Goal: Task Accomplishment & Management: Complete application form

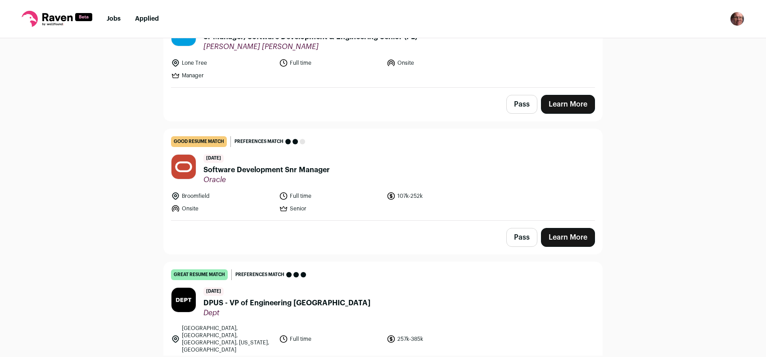
scroll to position [319, 0]
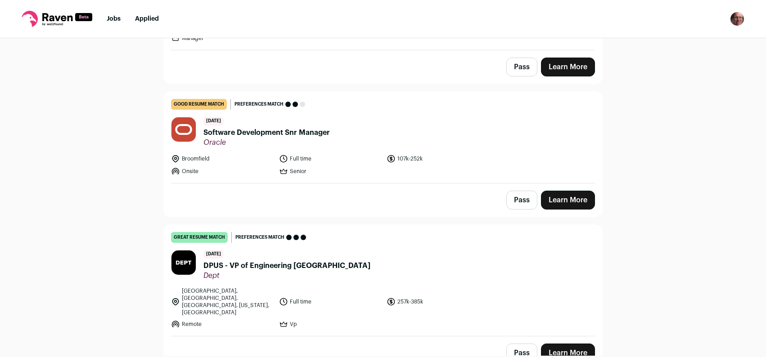
click at [273, 267] on span "DPUS - VP of Engineering [GEOGRAPHIC_DATA]" at bounding box center [286, 265] width 167 height 11
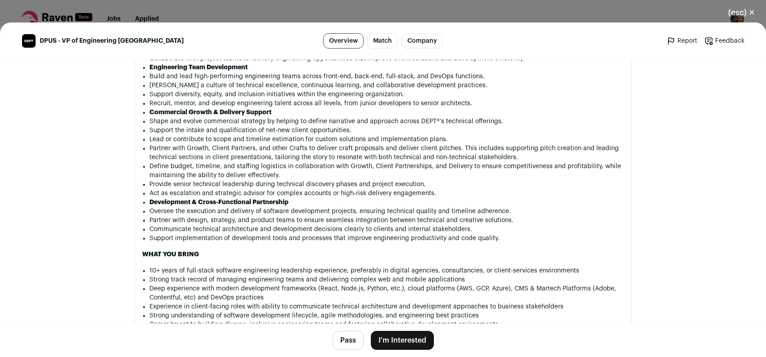
scroll to position [865, 0]
click at [344, 339] on button "Pass" at bounding box center [347, 340] width 31 height 19
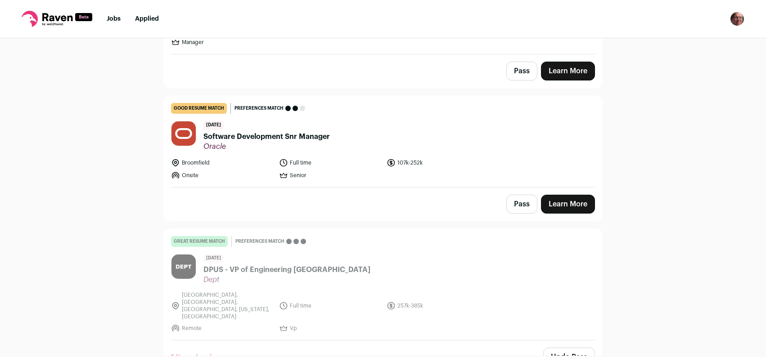
scroll to position [319, 0]
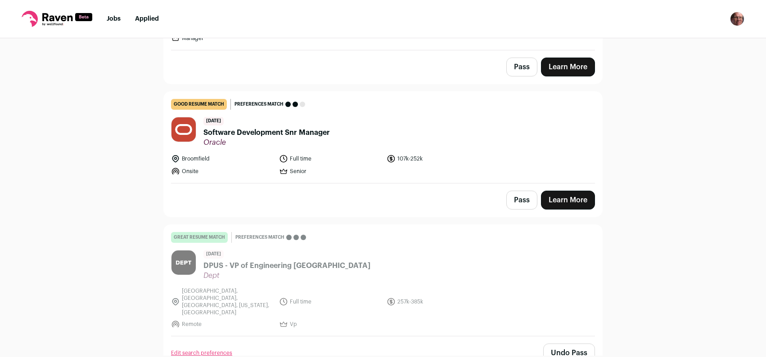
click at [249, 133] on span "Software Development Snr Manager" at bounding box center [266, 132] width 126 height 11
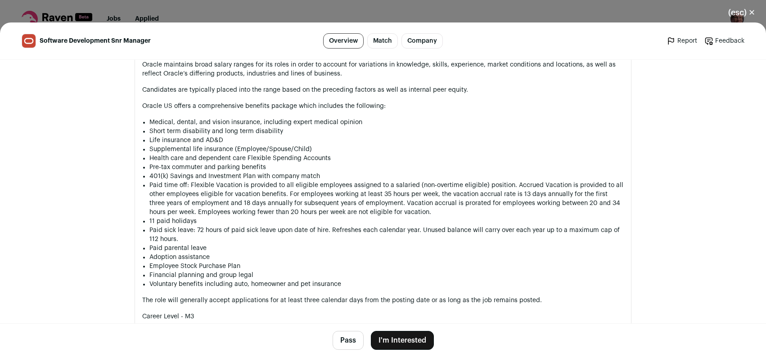
scroll to position [1056, 0]
click at [408, 338] on button "I'm Interested" at bounding box center [402, 340] width 63 height 19
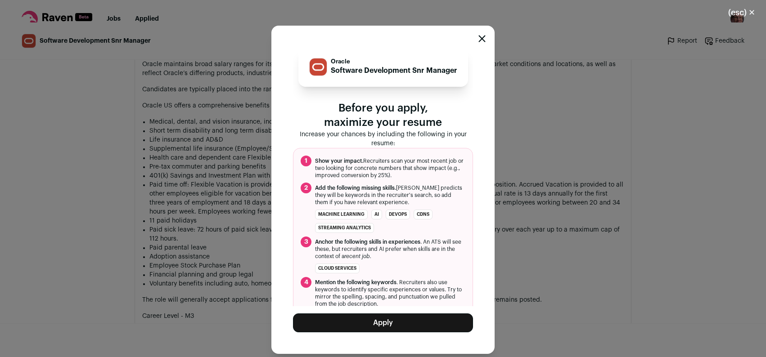
click at [402, 321] on button "Apply" at bounding box center [383, 323] width 180 height 19
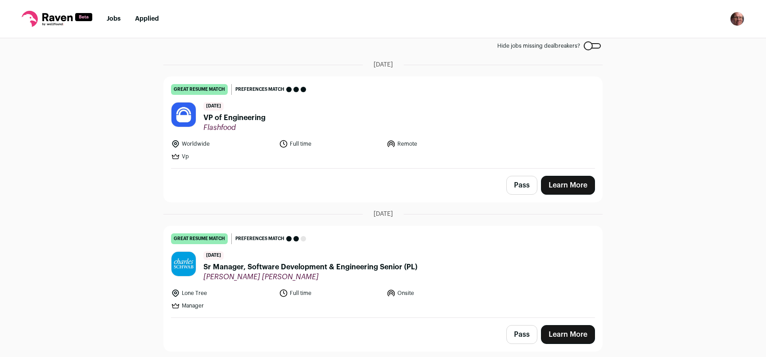
scroll to position [118, 0]
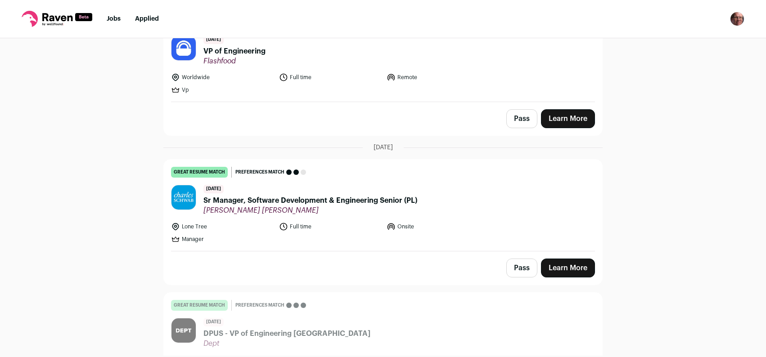
click at [310, 201] on span "Sr Manager, Software Development & Engineering Senior (PL)" at bounding box center [310, 200] width 214 height 11
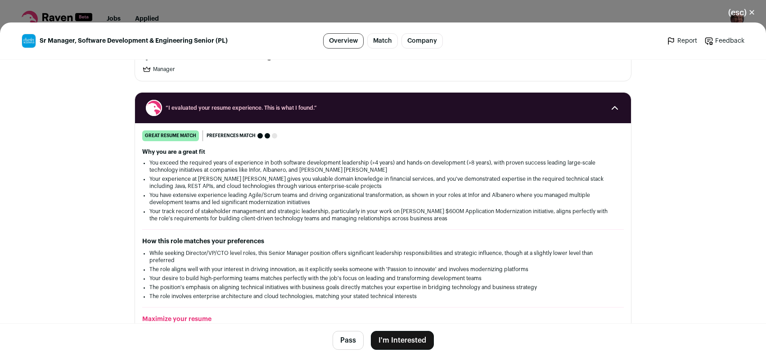
scroll to position [0, 0]
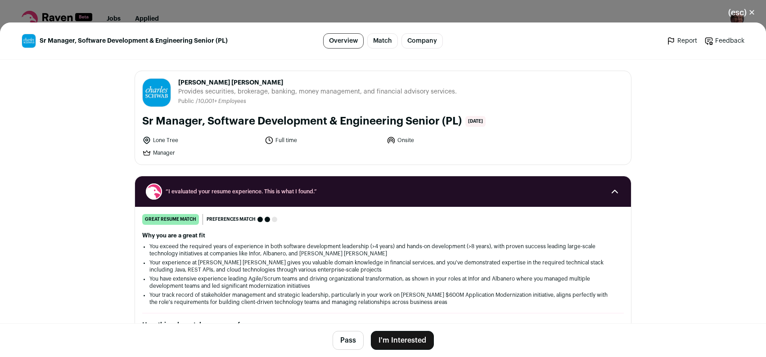
click at [751, 13] on button "(esc) ✕" at bounding box center [741, 13] width 49 height 20
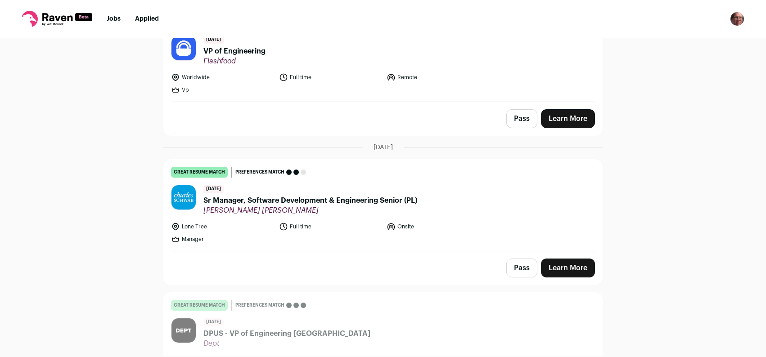
click at [337, 199] on span "Sr Manager, Software Development & Engineering Senior (PL)" at bounding box center [310, 200] width 214 height 11
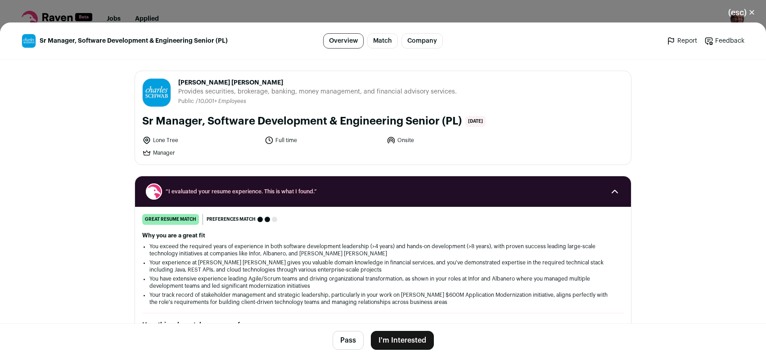
click at [408, 341] on button "I'm Interested" at bounding box center [402, 340] width 63 height 19
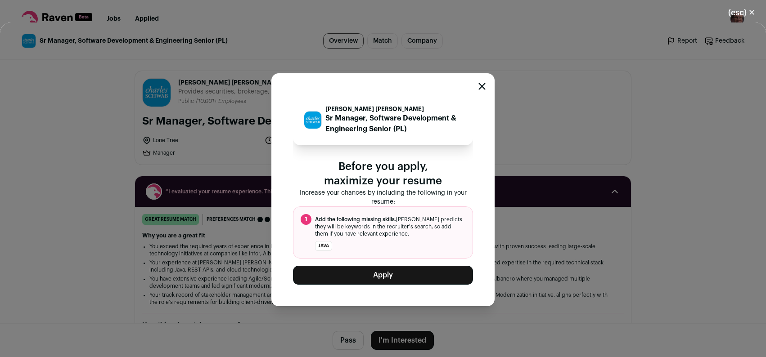
click at [426, 281] on button "Apply" at bounding box center [383, 275] width 180 height 19
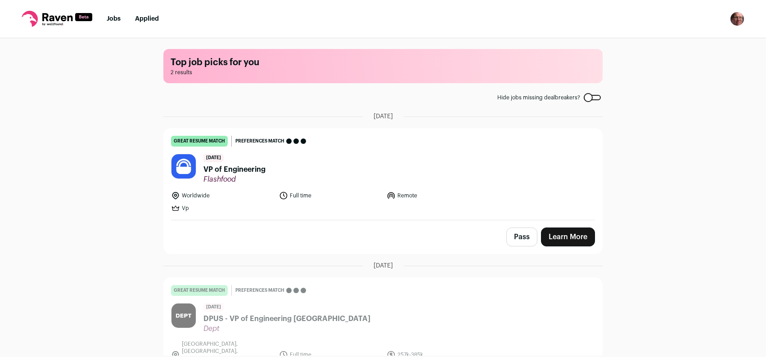
scroll to position [53, 0]
click at [241, 168] on span "VP of Engineering" at bounding box center [234, 169] width 62 height 11
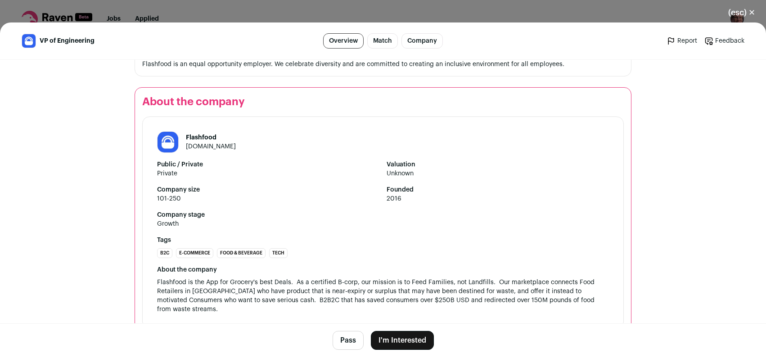
scroll to position [1137, 0]
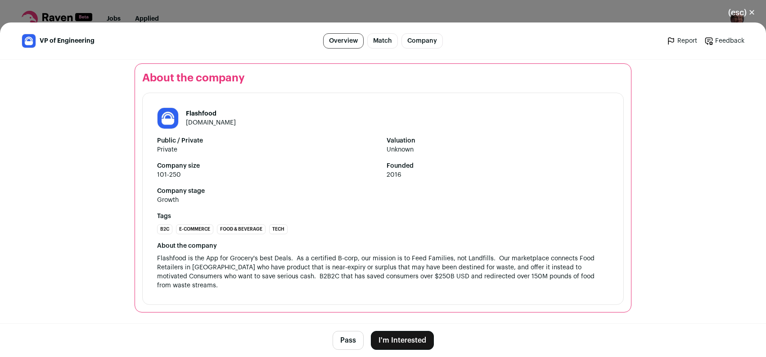
click at [390, 343] on button "I'm Interested" at bounding box center [402, 340] width 63 height 19
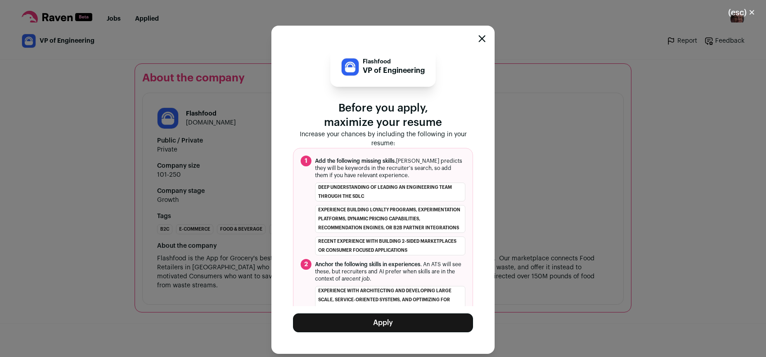
click at [385, 322] on button "Apply" at bounding box center [383, 323] width 180 height 19
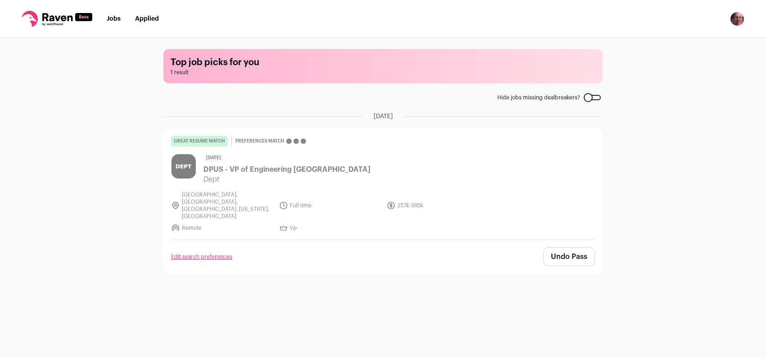
click at [146, 18] on link "Applied" at bounding box center [147, 19] width 24 height 6
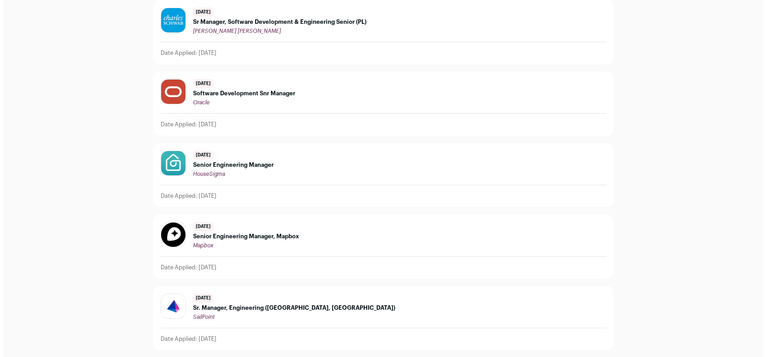
scroll to position [161, 0]
click at [212, 90] on span "Software Development Snr Manager" at bounding box center [240, 93] width 102 height 7
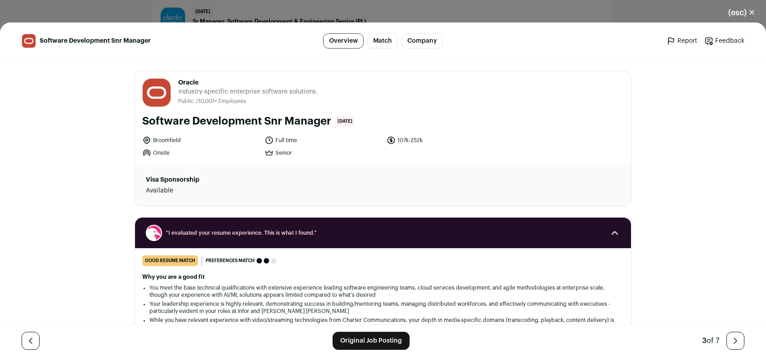
click at [394, 43] on link "Match" at bounding box center [382, 40] width 31 height 15
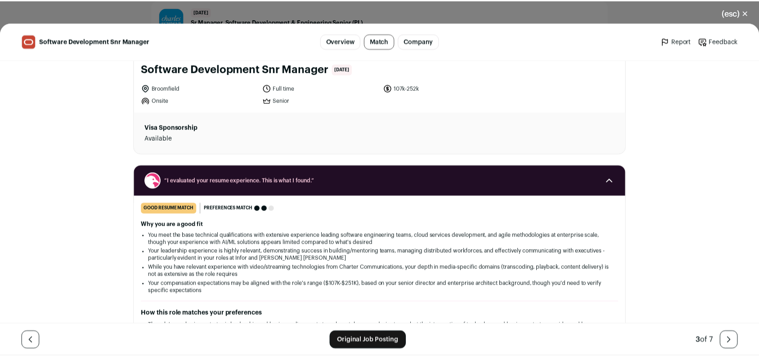
scroll to position [0, 0]
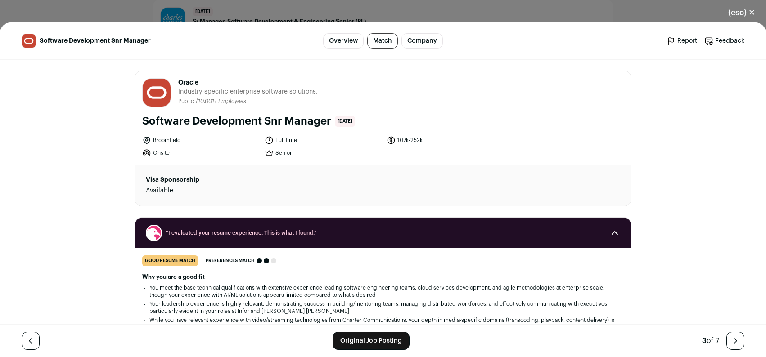
click at [754, 12] on button "(esc) ✕" at bounding box center [741, 13] width 49 height 20
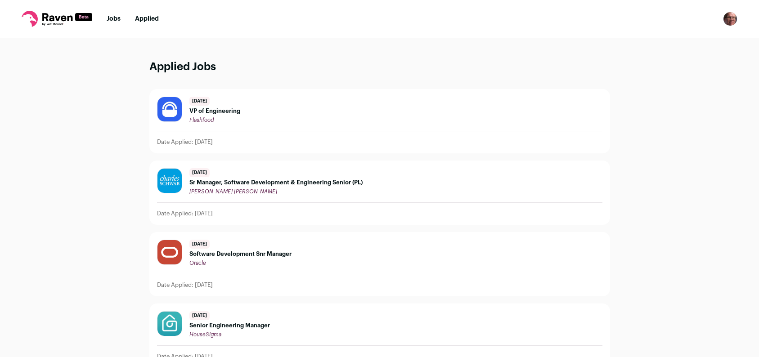
click at [226, 111] on span "VP of Engineering" at bounding box center [214, 111] width 51 height 7
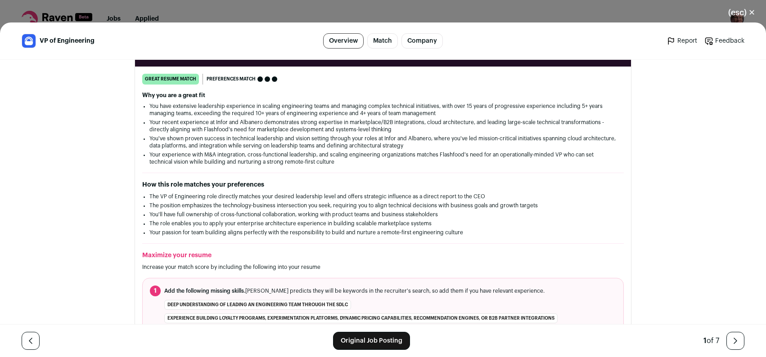
scroll to position [141, 0]
click at [360, 342] on link "Original Job Posting" at bounding box center [371, 341] width 77 height 18
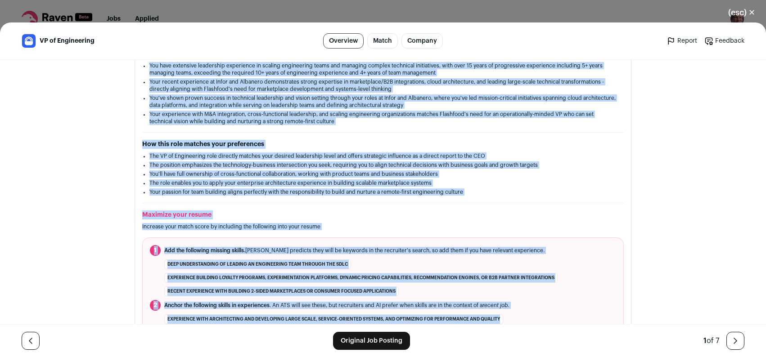
scroll to position [242, 0]
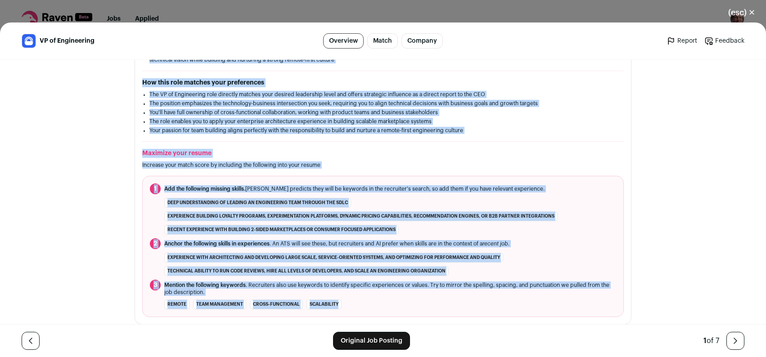
drag, startPoint x: 137, startPoint y: 171, endPoint x: 512, endPoint y: 313, distance: 400.5
click at [512, 313] on div "great resume match You meet the must-have requirements, the nice-to-have requir…" at bounding box center [383, 145] width 496 height 346
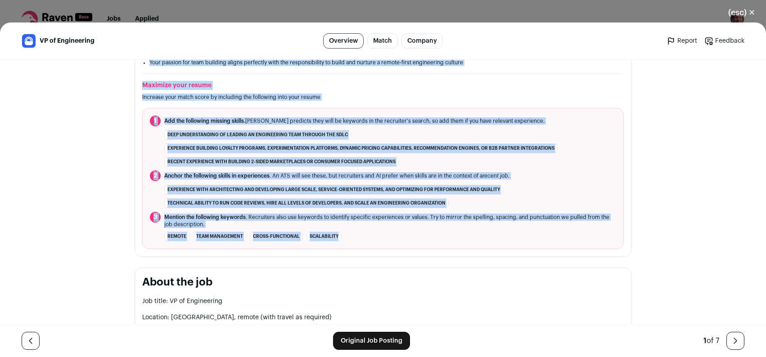
scroll to position [311, 0]
copy div "great resume match You meet the must-have requirements, the nice-to-have requir…"
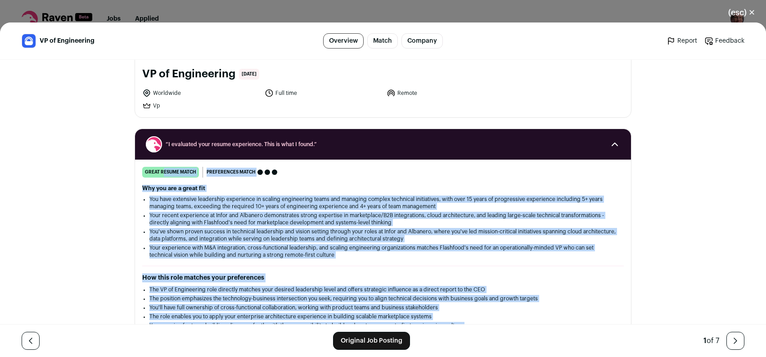
scroll to position [49, 0]
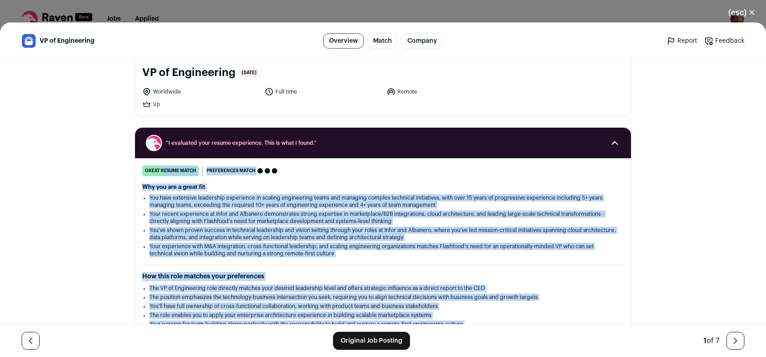
click at [520, 251] on li "Your experience with M&A integration, cross-functional leadership, and scaling …" at bounding box center [382, 250] width 467 height 14
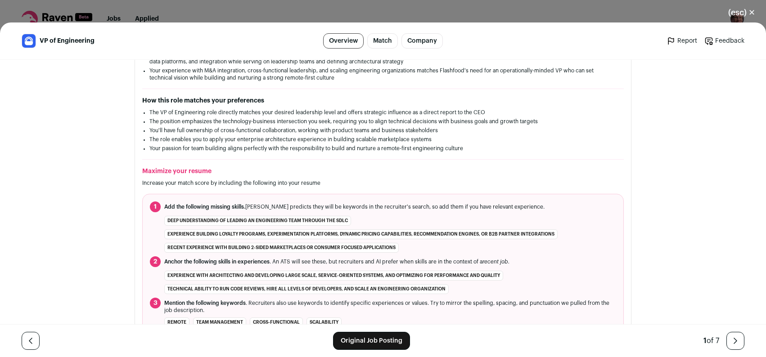
scroll to position [210, 0]
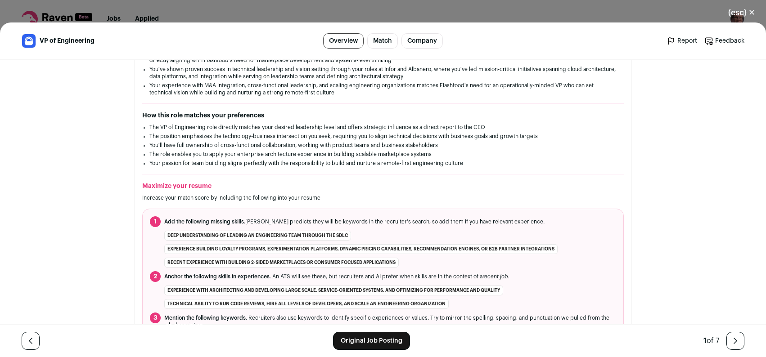
click at [754, 11] on button "(esc) ✕" at bounding box center [741, 13] width 49 height 20
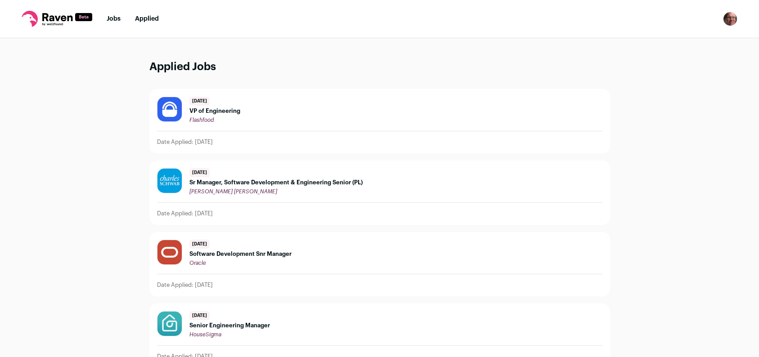
click at [552, 129] on div "[DATE] VP of Engineering Flashfood Date Applied: [DATE]" at bounding box center [380, 121] width 460 height 63
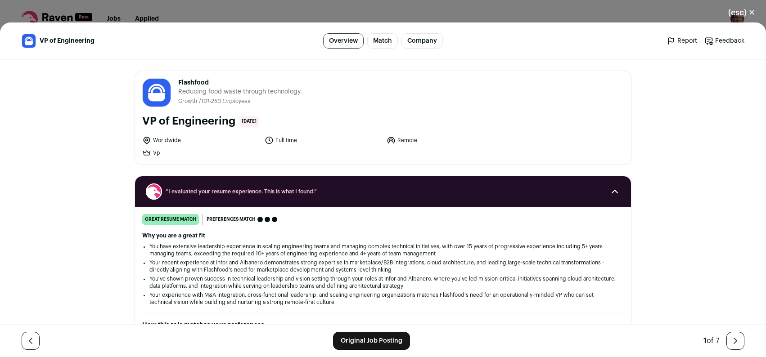
click at [386, 41] on link "Match" at bounding box center [382, 40] width 31 height 15
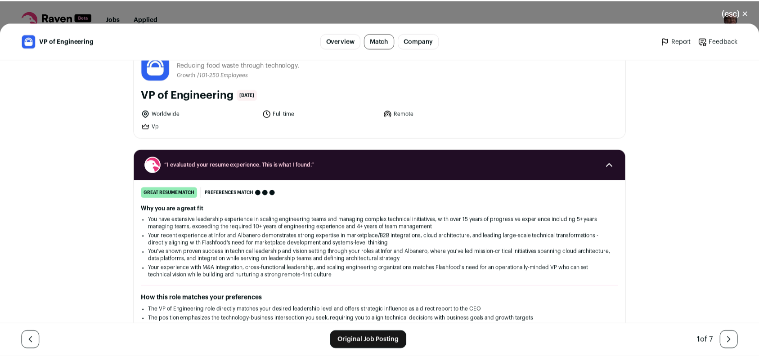
scroll to position [0, 0]
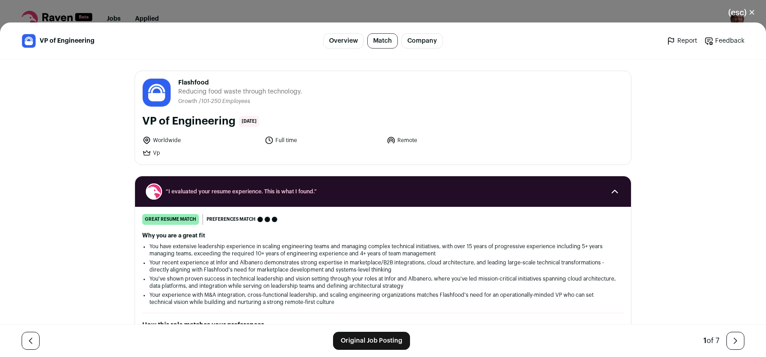
click at [750, 12] on button "(esc) ✕" at bounding box center [741, 13] width 49 height 20
